Goal: Information Seeking & Learning: Understand process/instructions

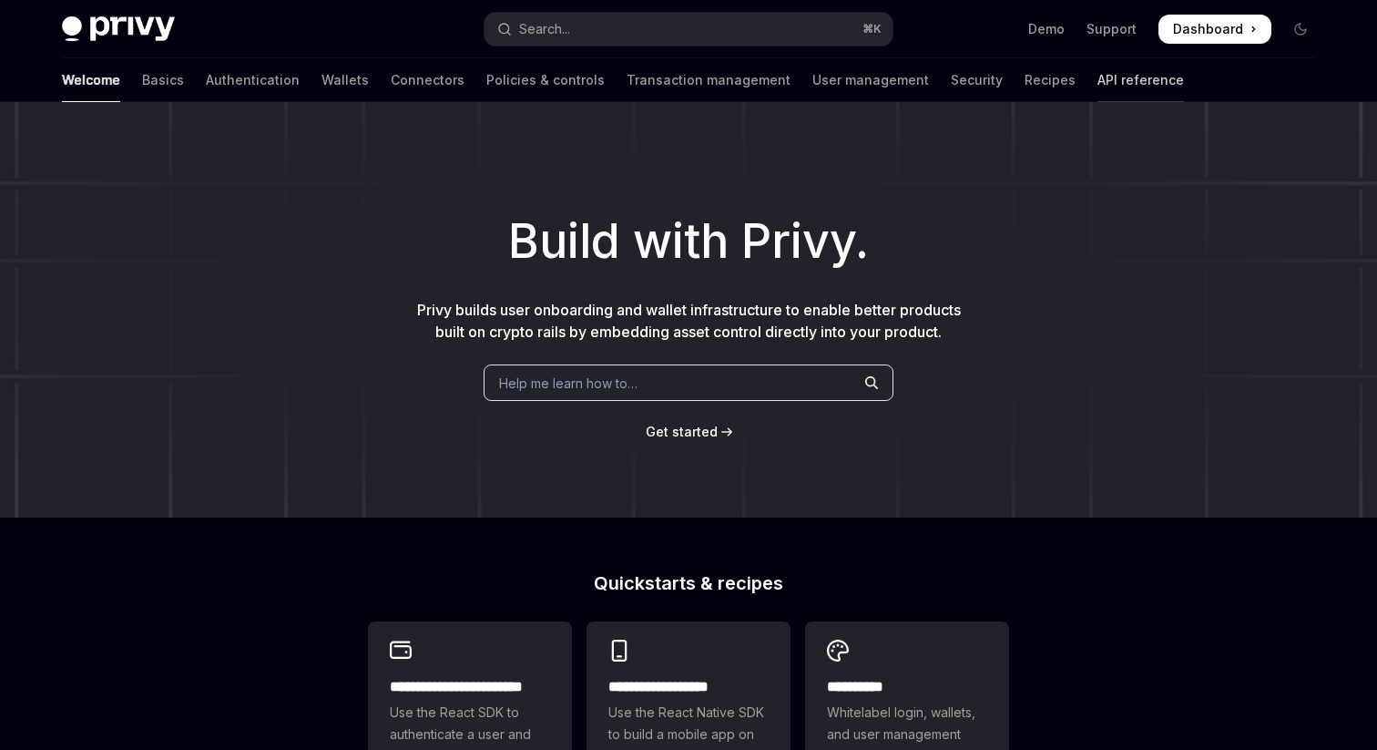
click at [1098, 85] on link "API reference" at bounding box center [1141, 80] width 87 height 44
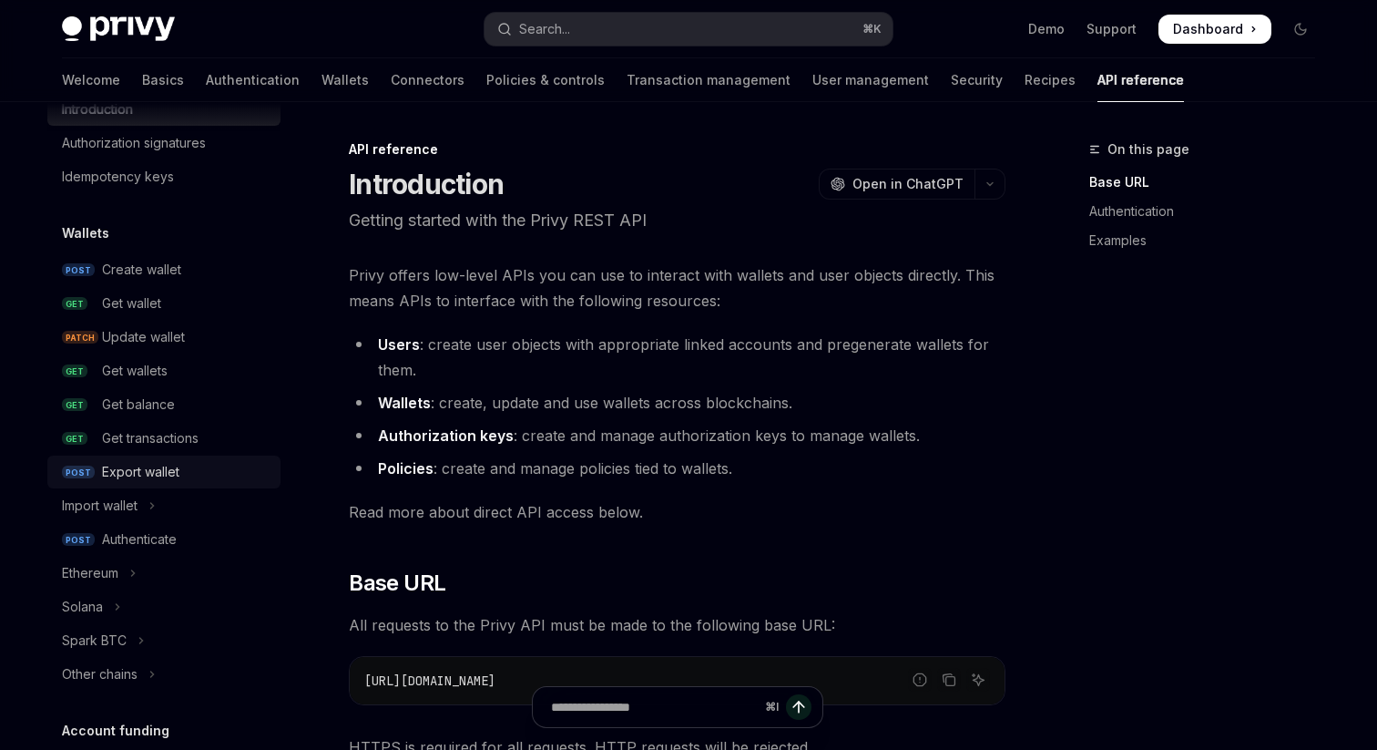
scroll to position [74, 0]
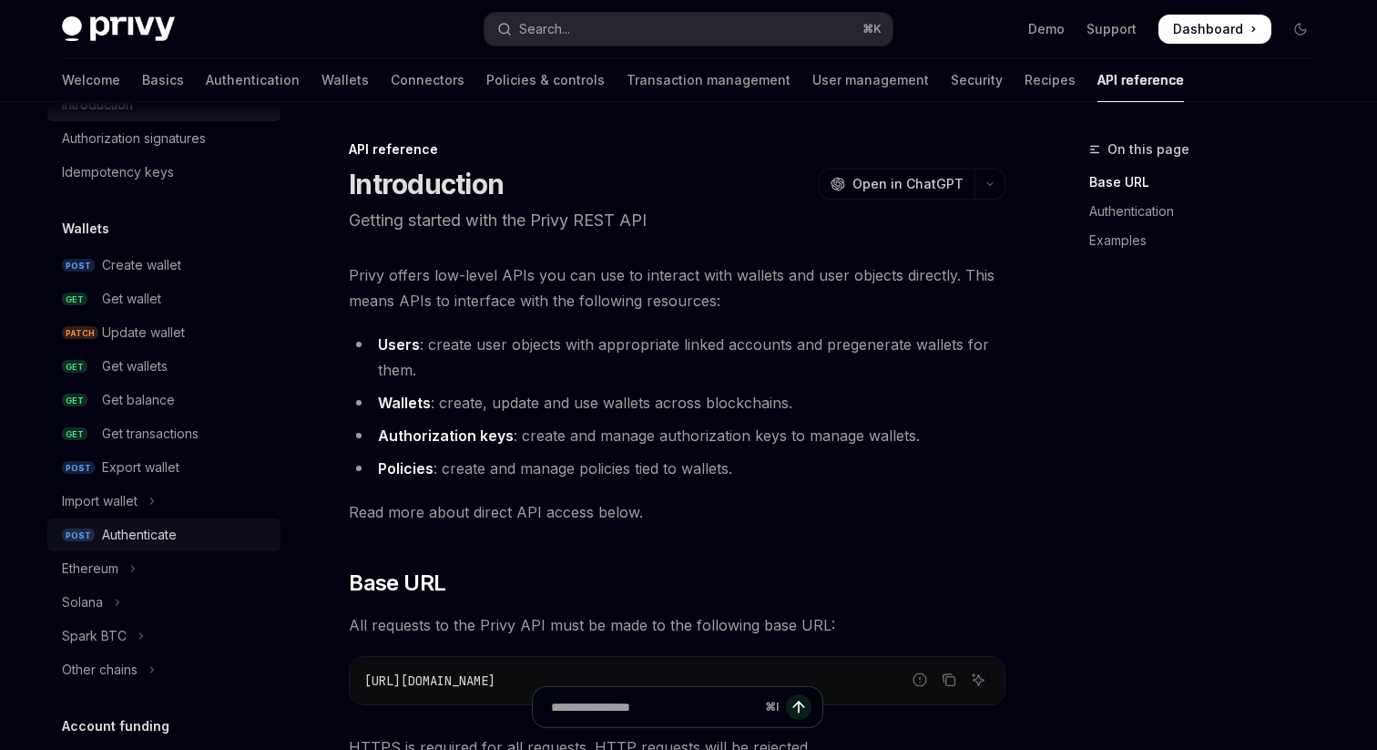
click at [138, 531] on div "Authenticate" at bounding box center [139, 535] width 75 height 22
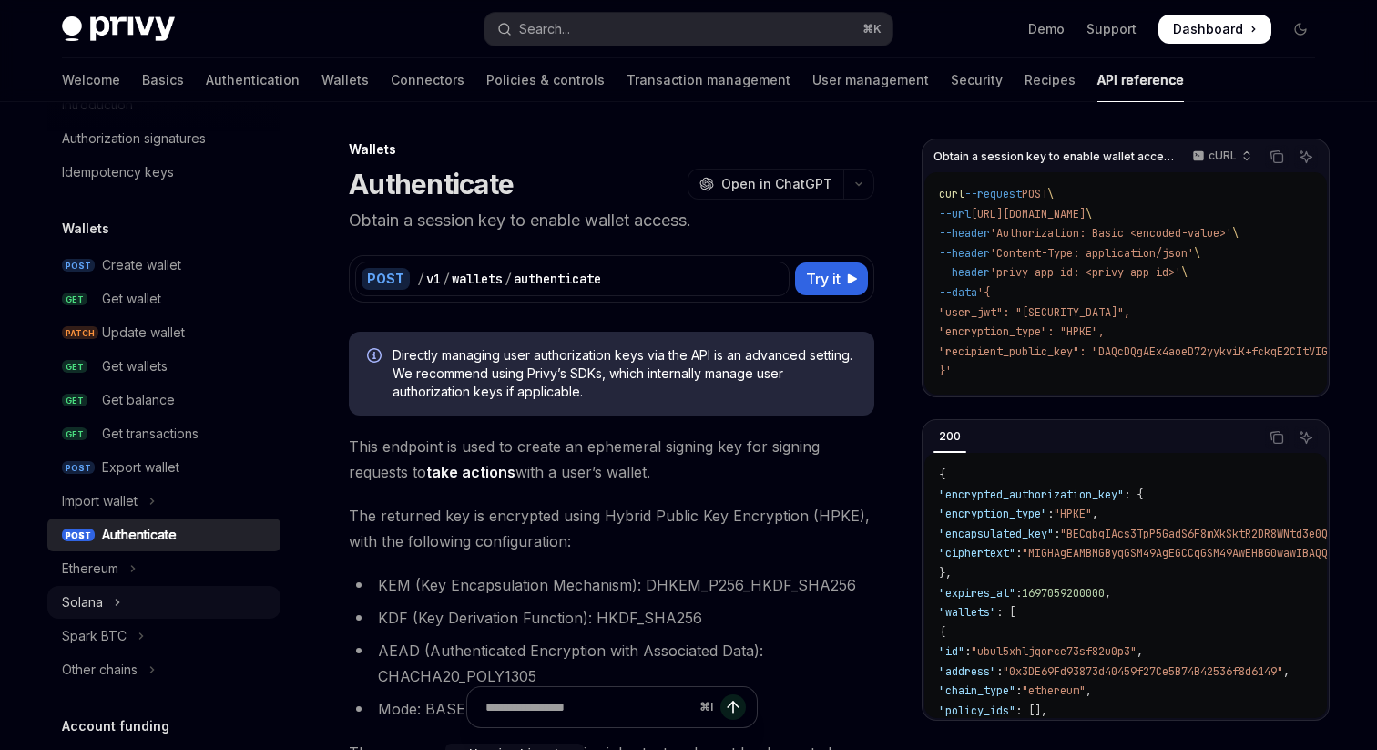
click at [127, 604] on button "Solana" at bounding box center [163, 602] width 233 height 33
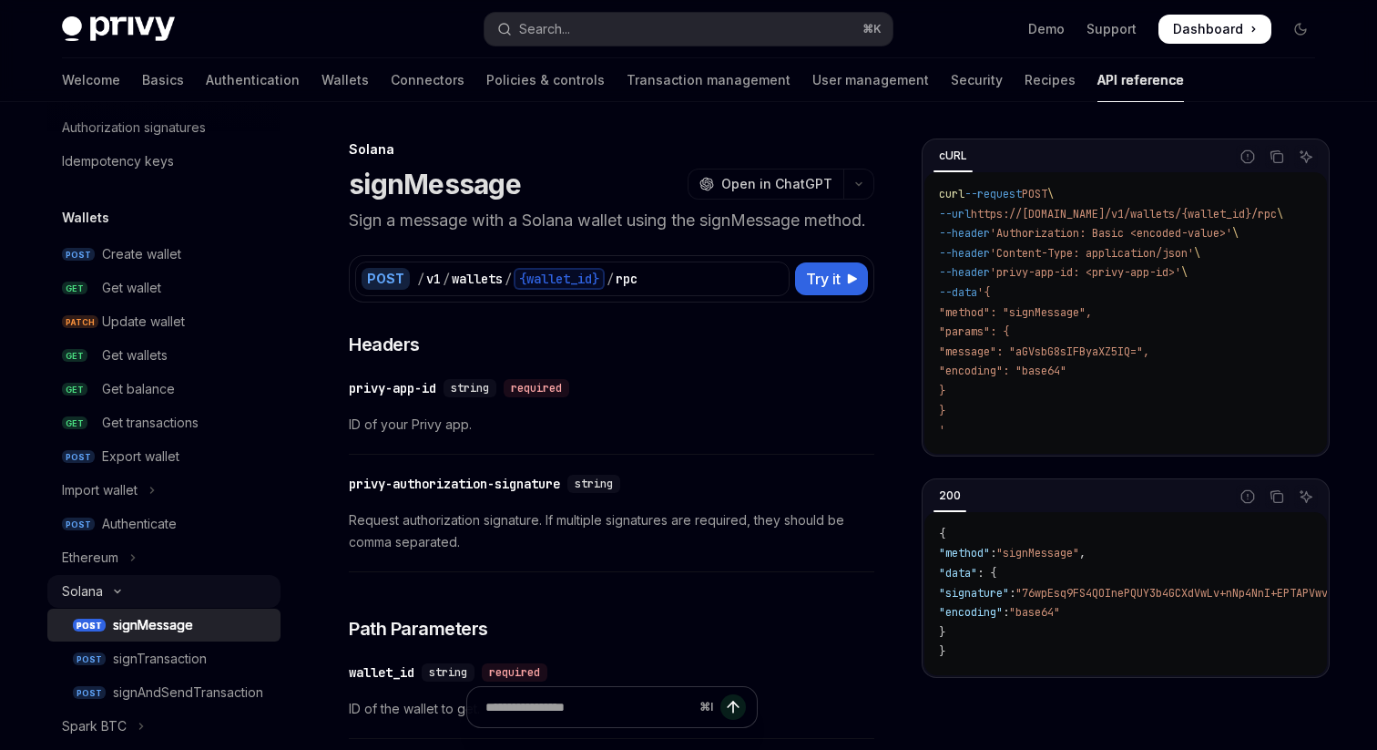
scroll to position [77, 0]
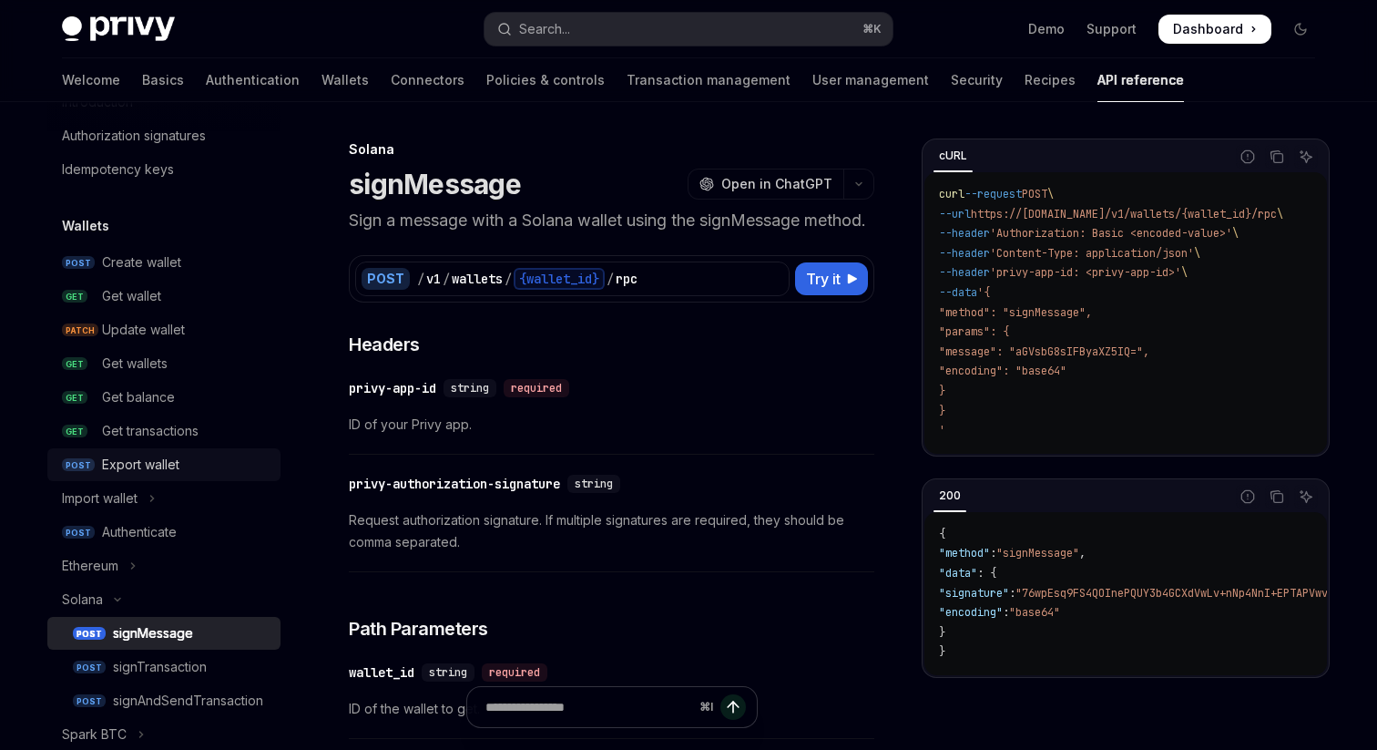
click at [169, 465] on div "Export wallet" at bounding box center [140, 465] width 77 height 22
type textarea "*"
